Goal: Task Accomplishment & Management: Manage account settings

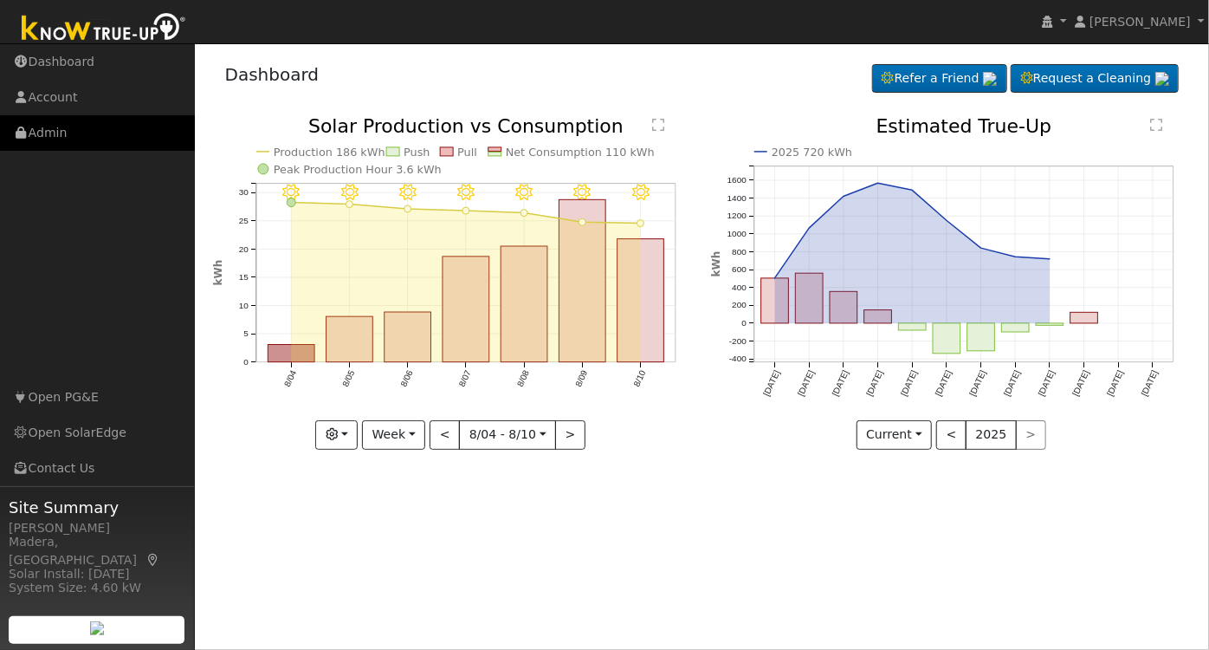
click at [85, 135] on link "Admin" at bounding box center [97, 133] width 195 height 36
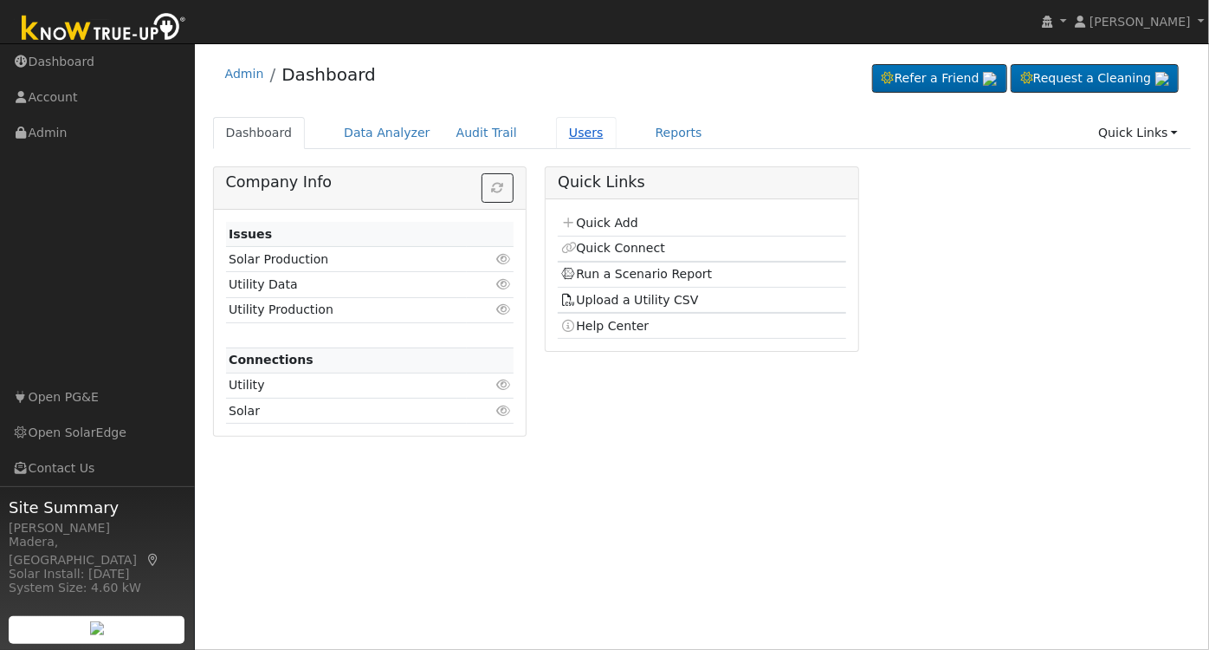
click at [574, 128] on link "Users" at bounding box center [586, 133] width 61 height 32
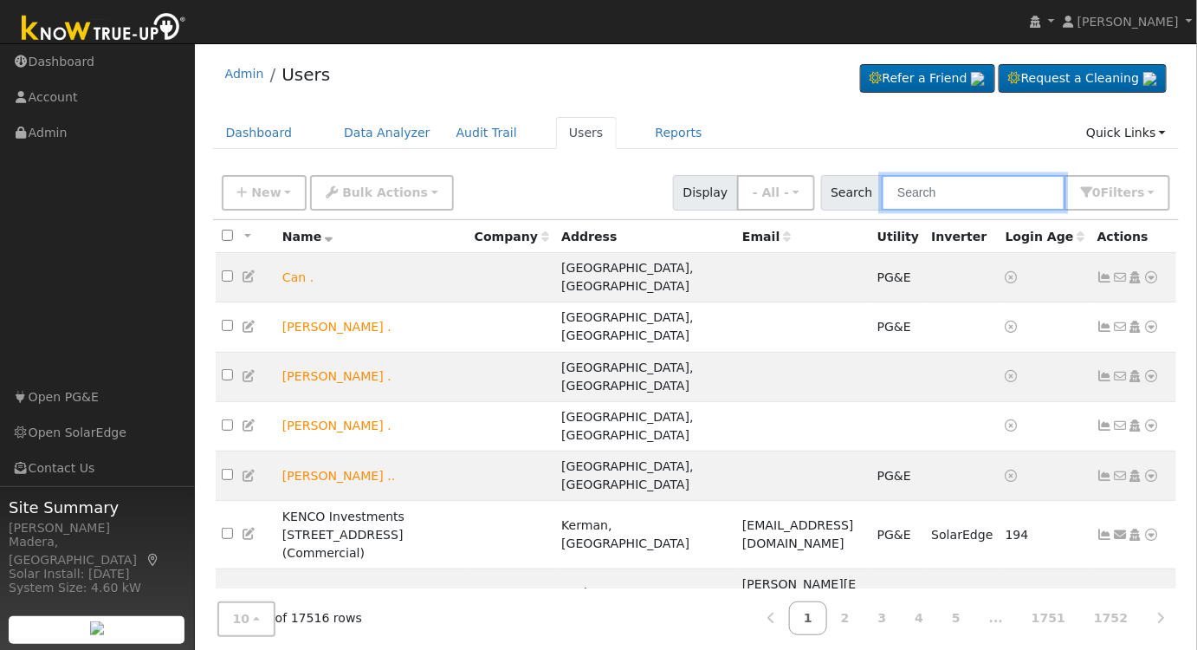
click at [947, 191] on input "text" at bounding box center [974, 193] width 184 height 36
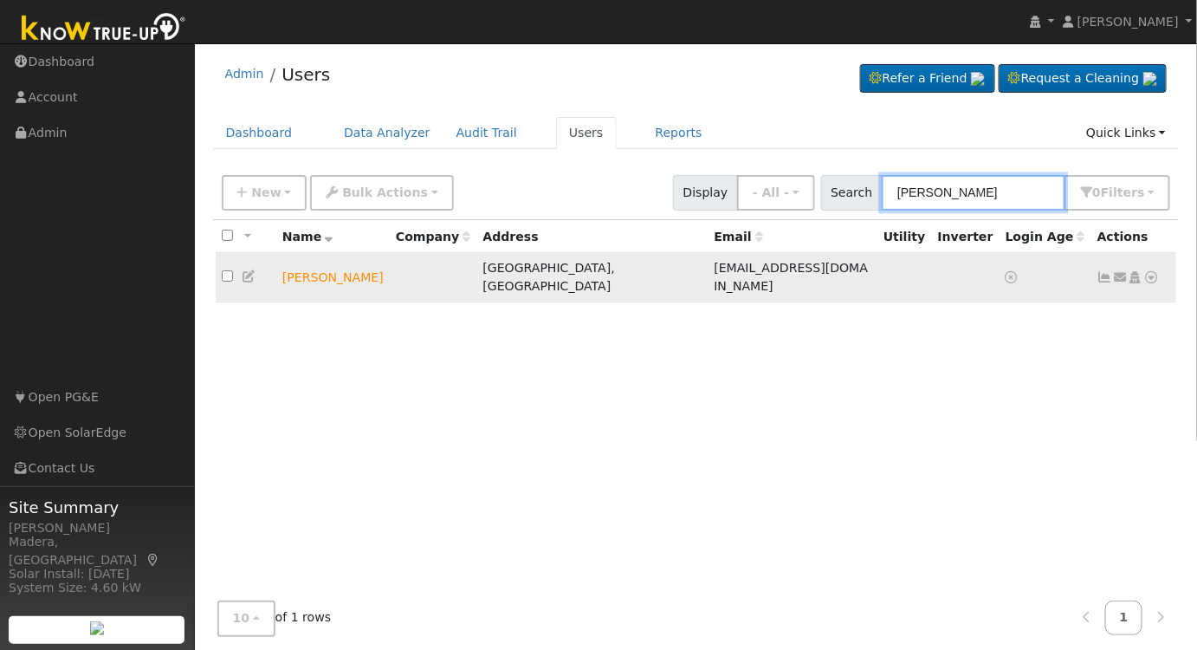
type input "[PERSON_NAME]"
click at [1140, 271] on icon at bounding box center [1136, 277] width 16 height 12
